Goal: Communication & Community: Answer question/provide support

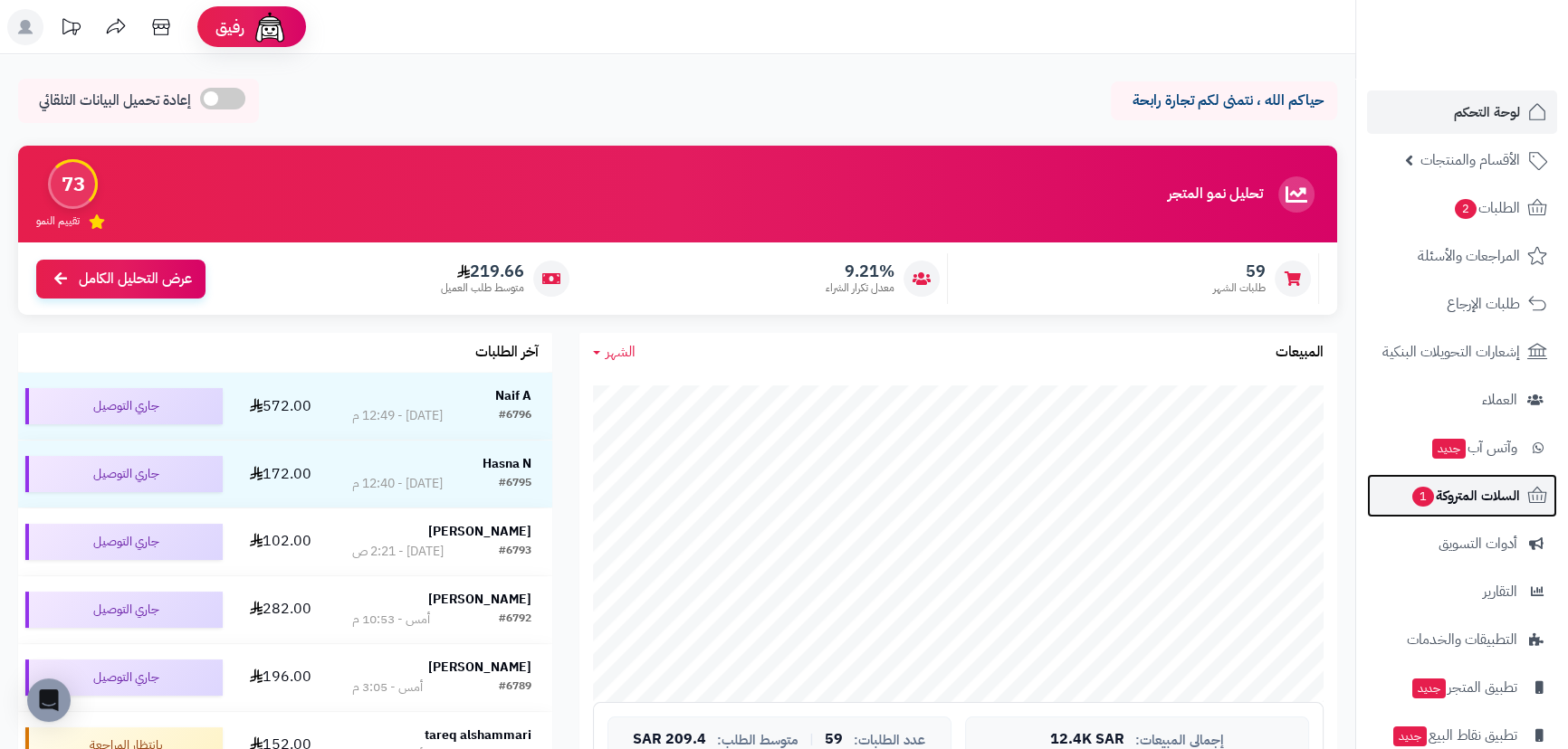
click at [1474, 480] on link "السلات المتروكة 1" at bounding box center [1461, 496] width 190 height 44
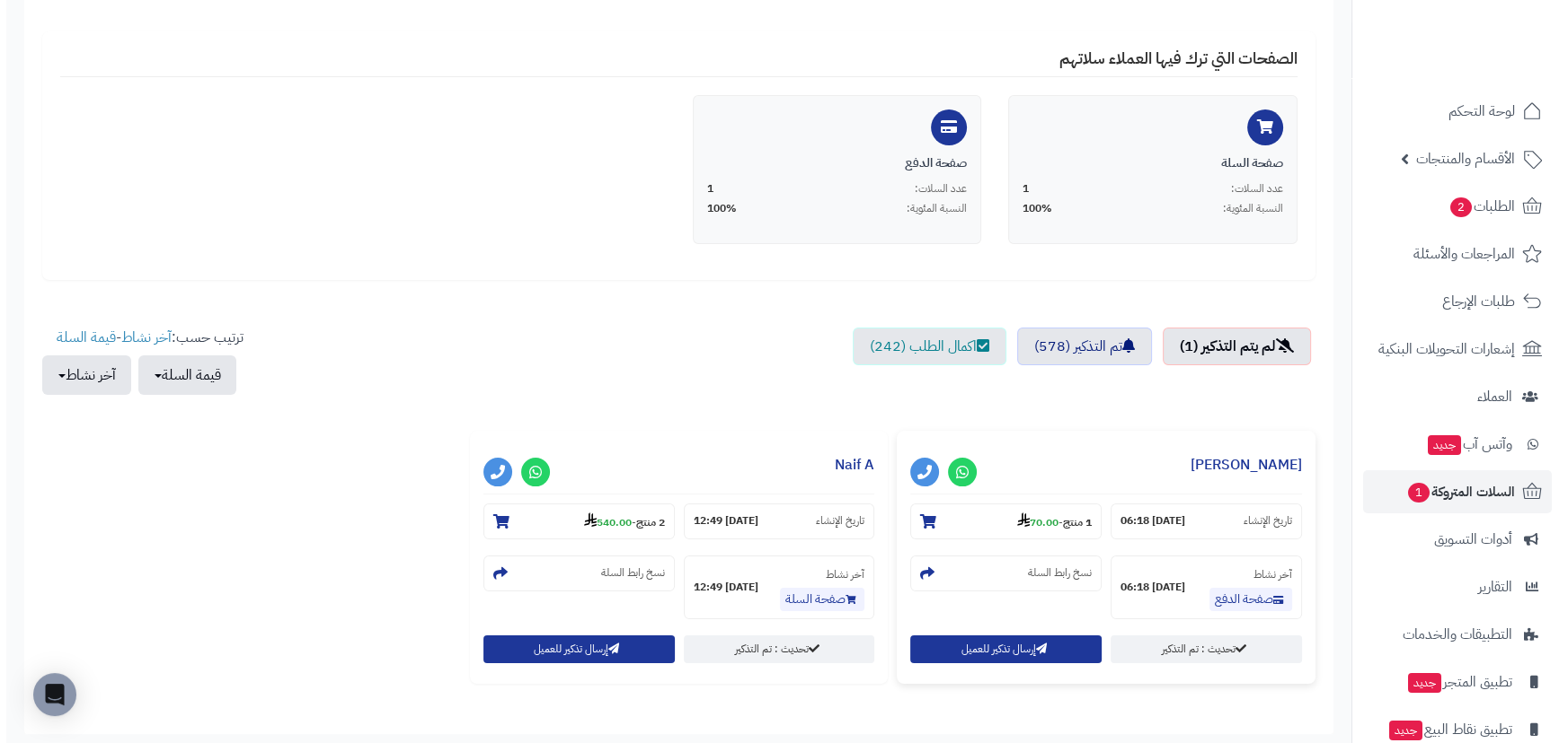
scroll to position [459, 0]
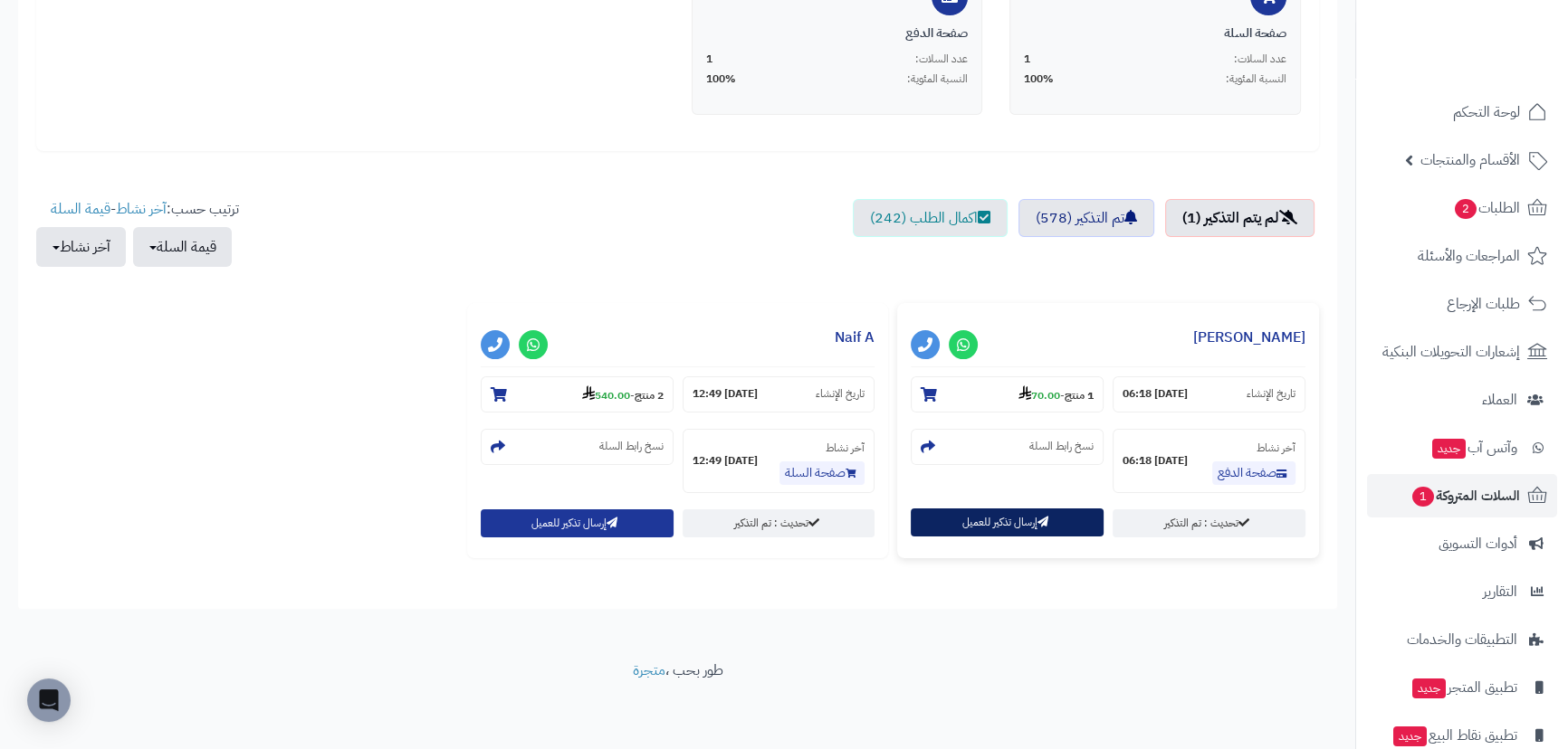
click at [1016, 530] on button "إرسال تذكير للعميل" at bounding box center [1007, 523] width 193 height 28
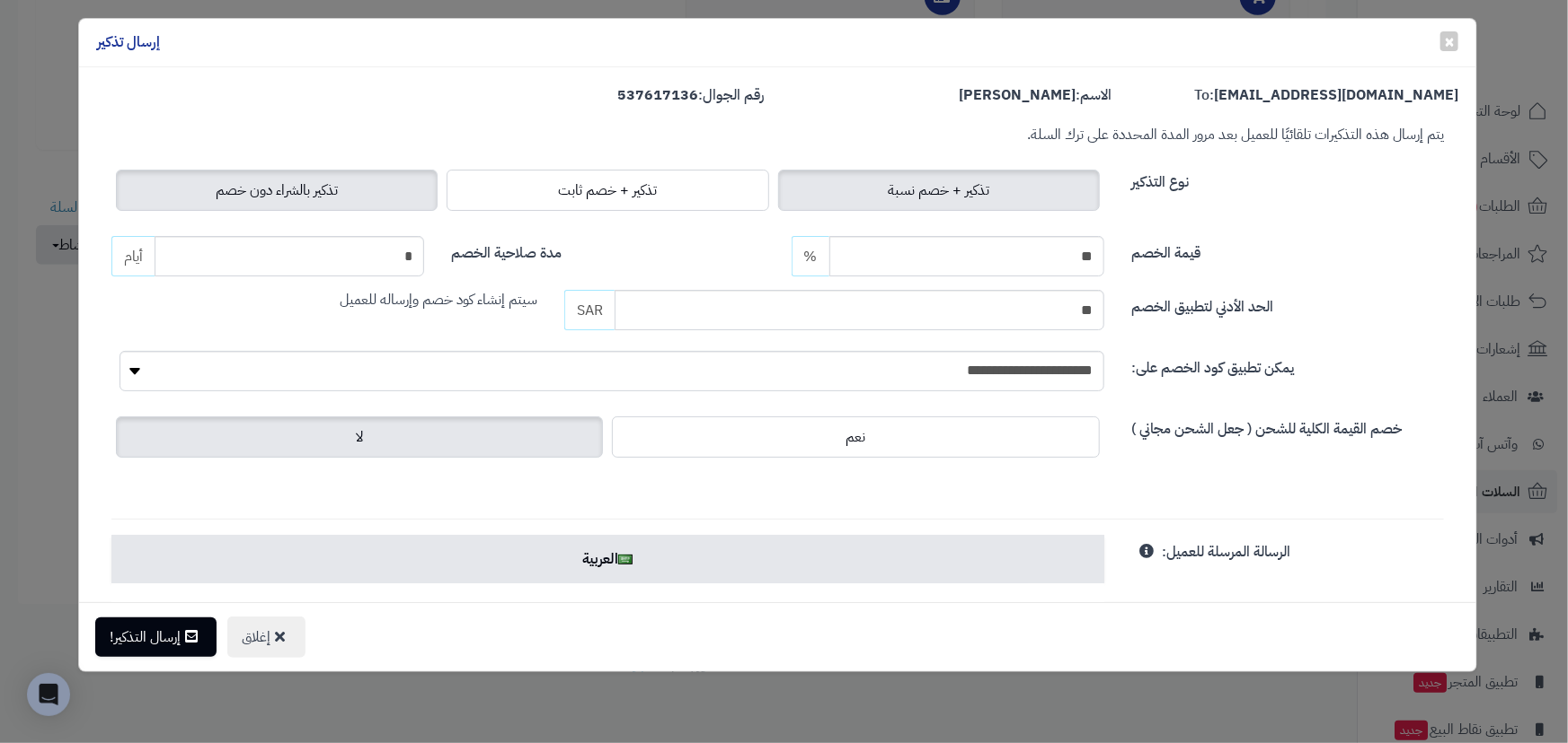
click at [328, 199] on span "تذكير بالشراء دون خصم" at bounding box center [277, 191] width 123 height 22
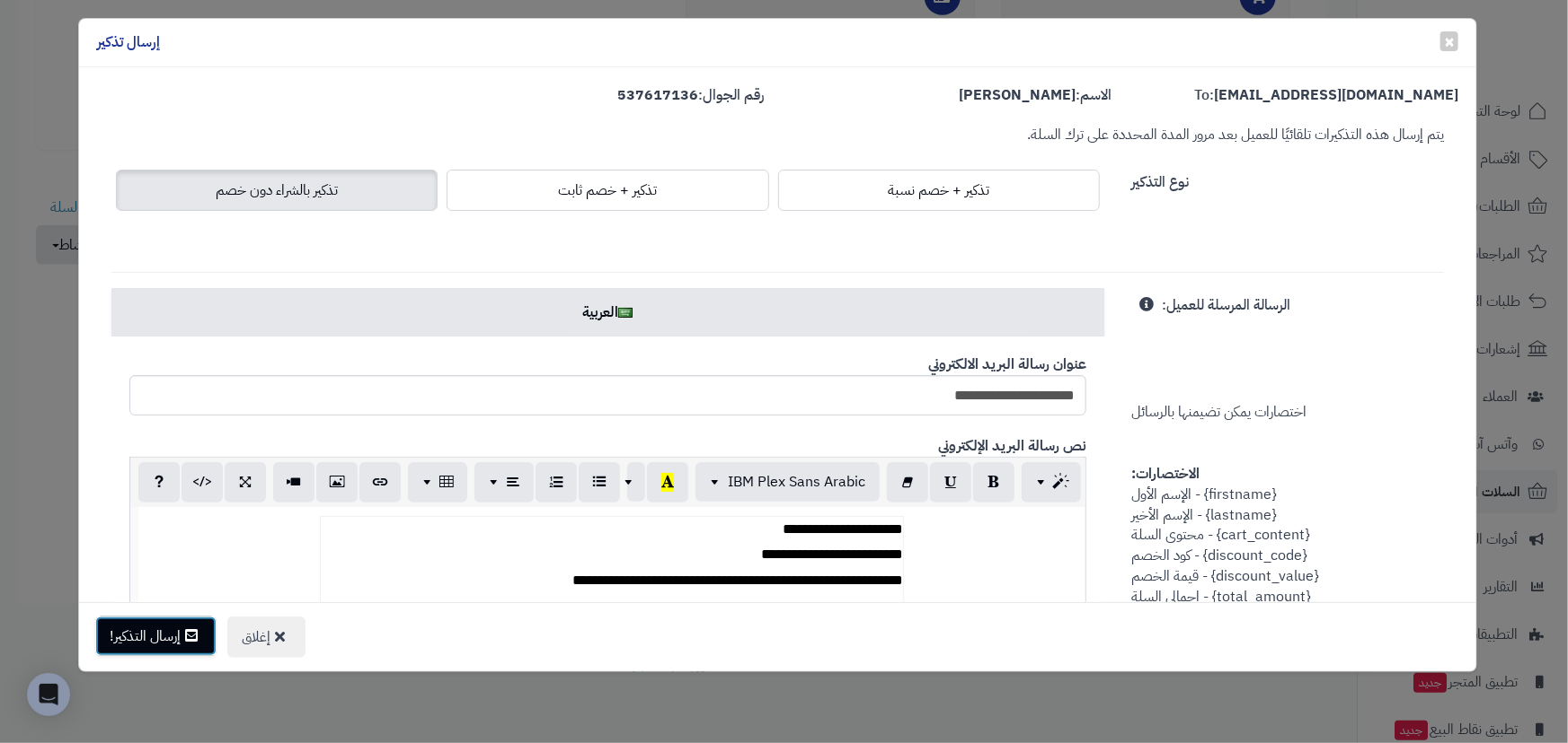
click at [172, 641] on button "إرسال التذكير!" at bounding box center [155, 636] width 122 height 40
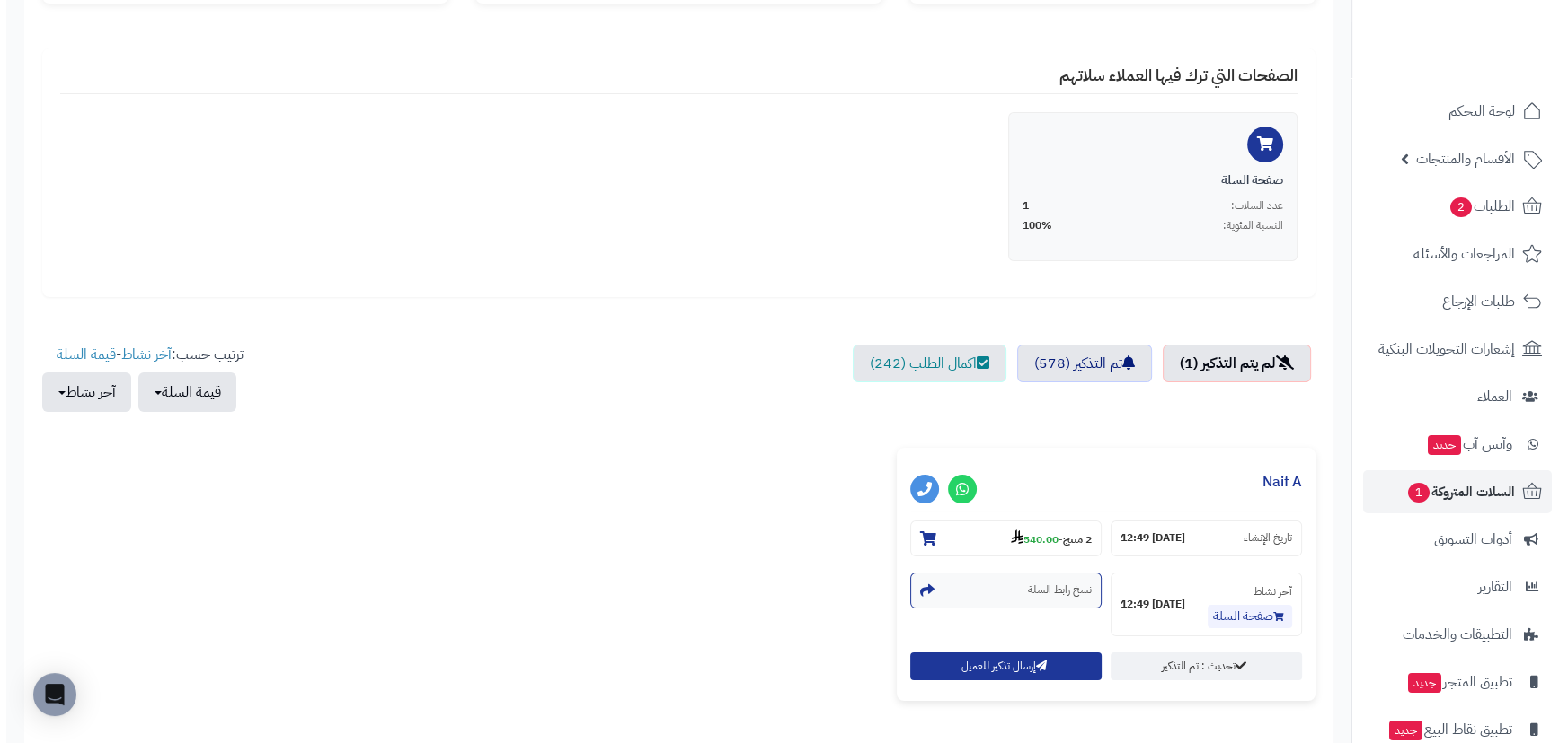
scroll to position [326, 0]
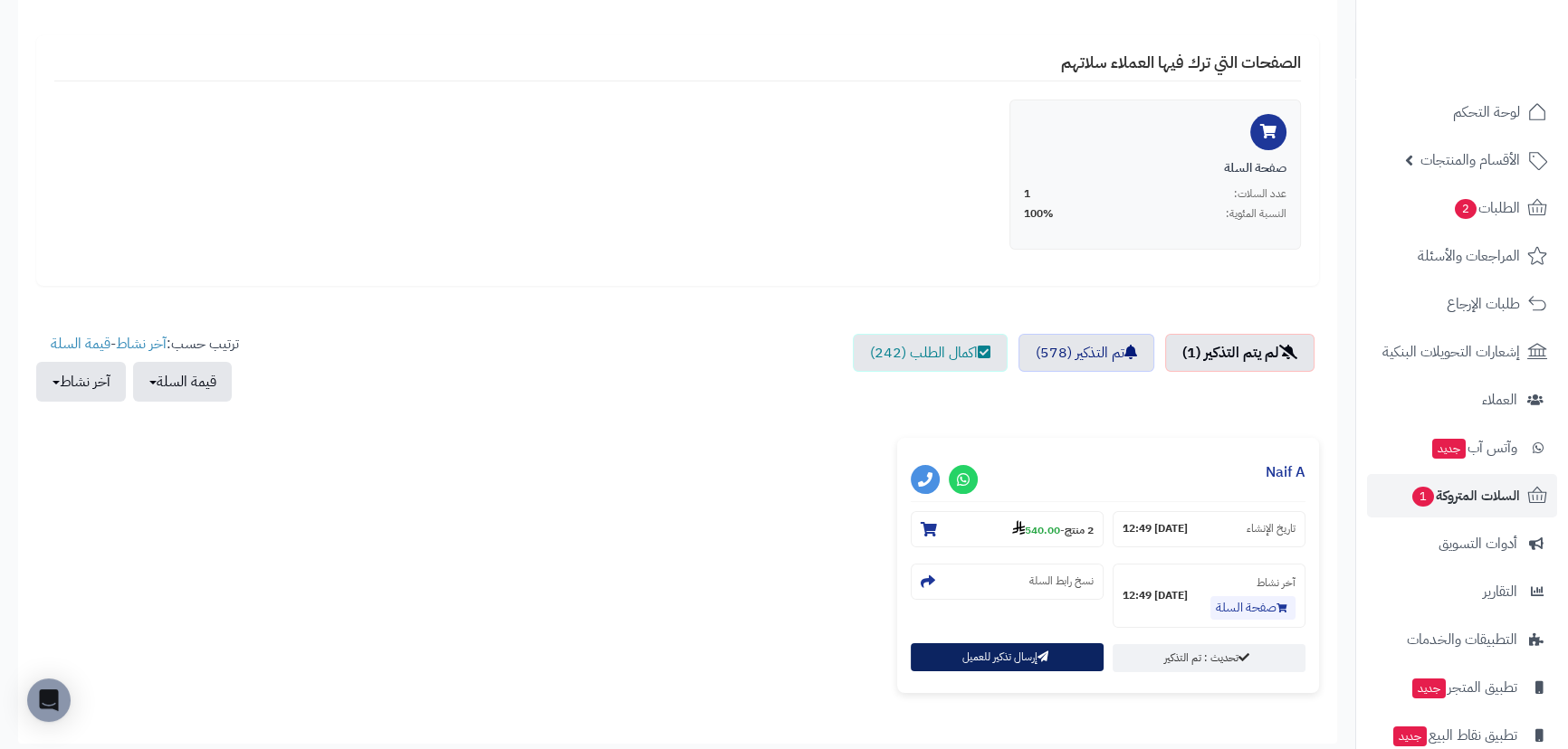
click at [1013, 649] on button "إرسال تذكير للعميل" at bounding box center [1007, 657] width 193 height 28
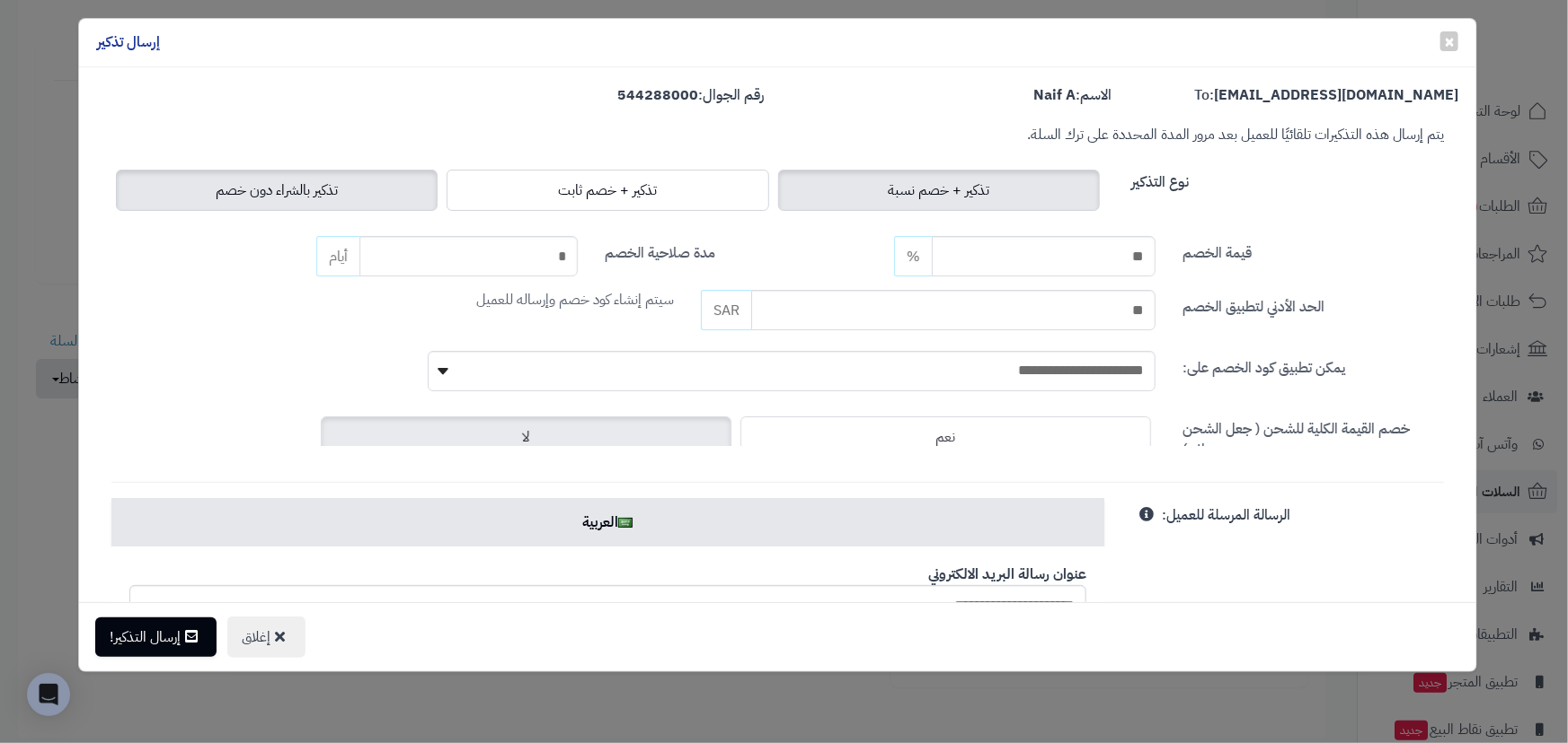
click at [272, 194] on span "تذكير بالشراء دون خصم" at bounding box center [277, 191] width 123 height 22
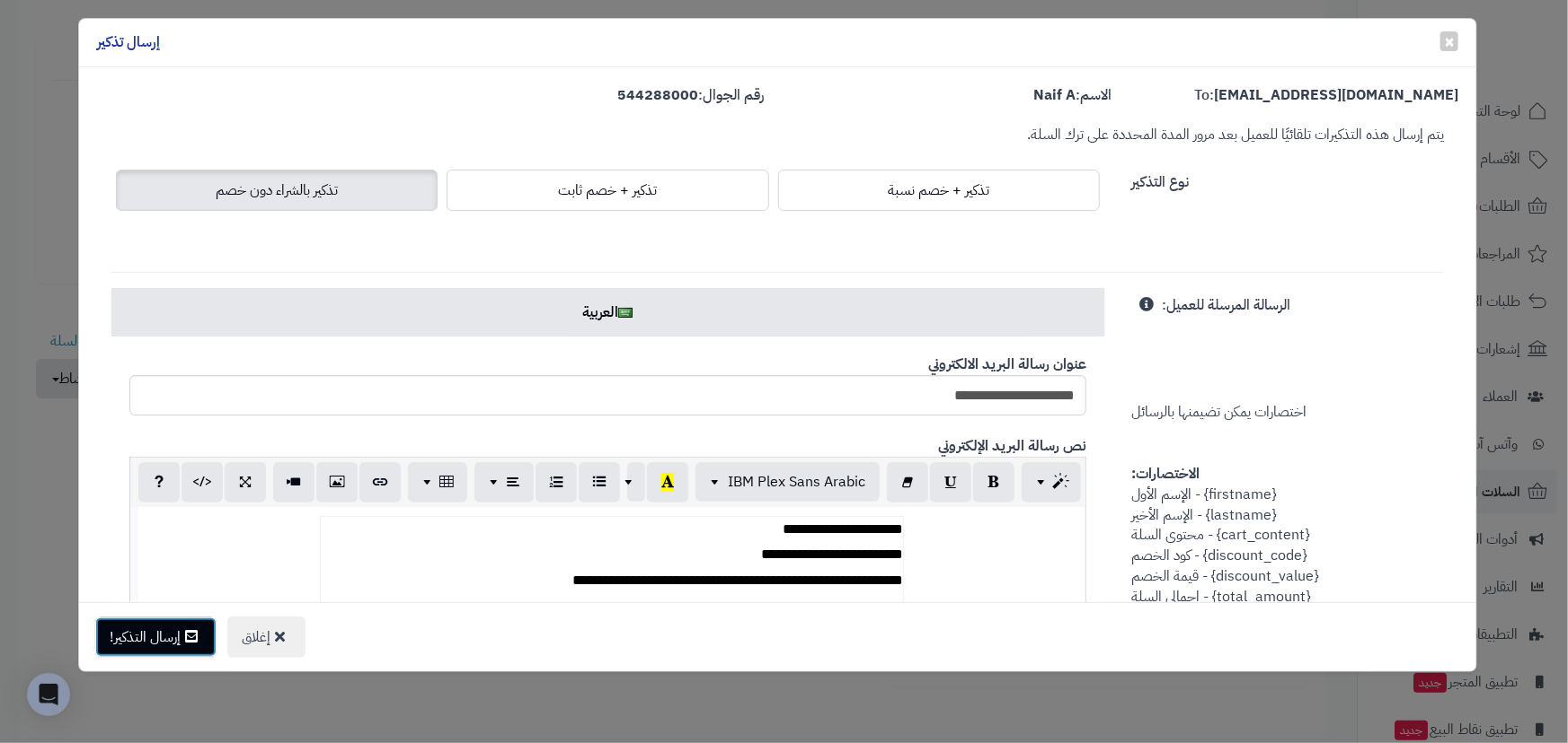
drag, startPoint x: 185, startPoint y: 621, endPoint x: 195, endPoint y: 623, distance: 10.2
click at [185, 623] on button "إرسال التذكير!" at bounding box center [155, 637] width 122 height 40
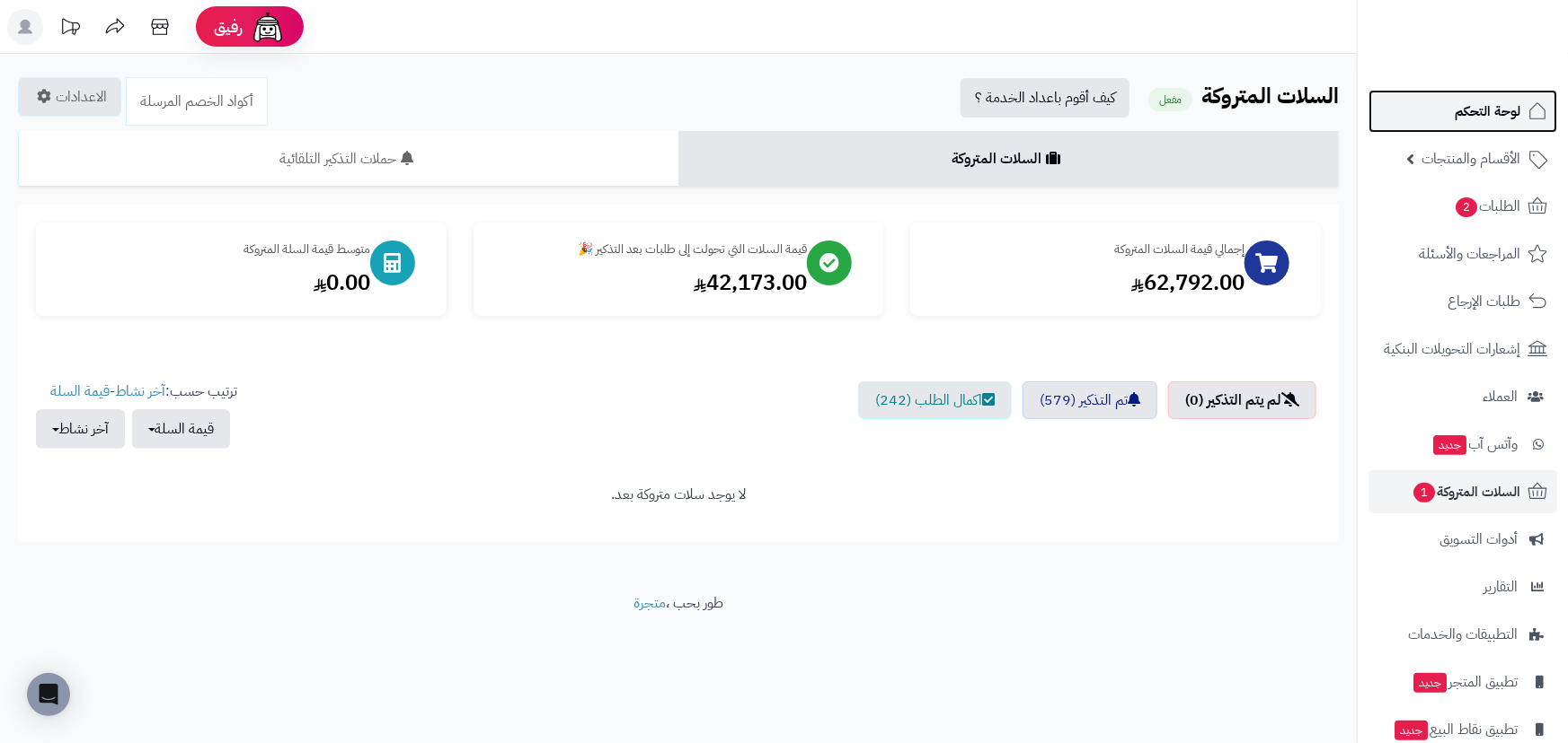
click at [1466, 117] on span "لوحة التحكم" at bounding box center [1487, 111] width 65 height 25
